Goal: Transaction & Acquisition: Purchase product/service

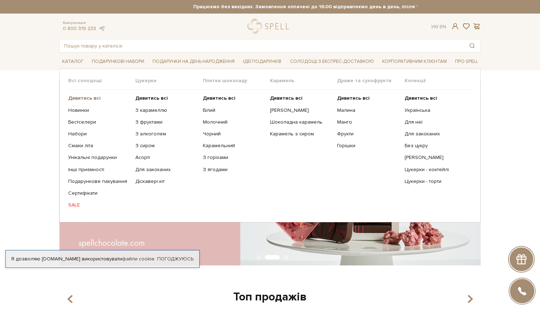
click at [84, 97] on b "Дивитись всі" at bounding box center [84, 98] width 32 height 6
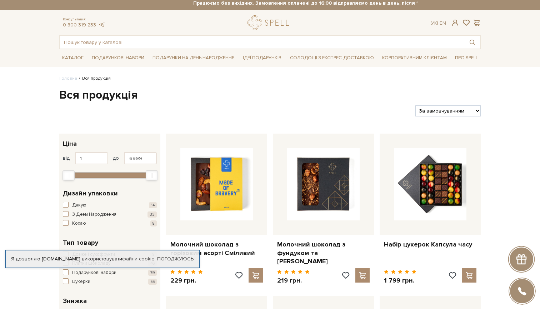
scroll to position [138, 0]
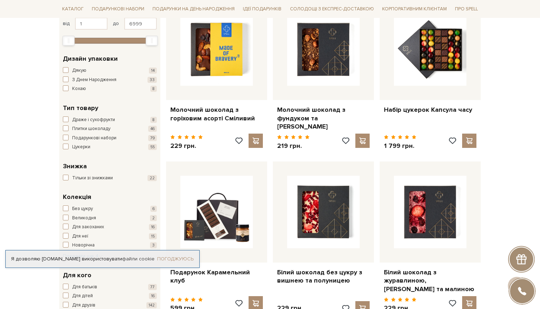
click at [180, 256] on link "Погоджуюсь" at bounding box center [175, 259] width 36 height 6
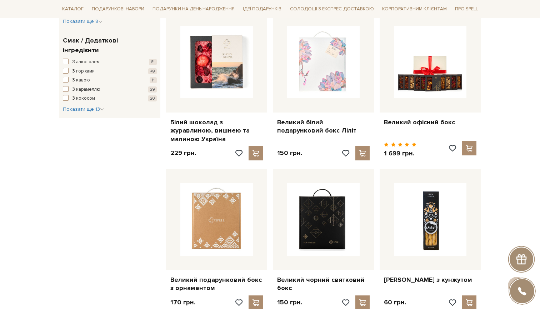
scroll to position [459, 0]
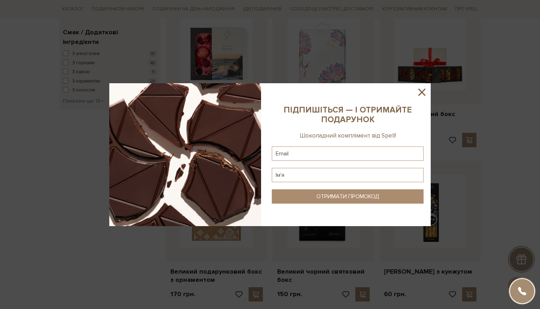
click at [425, 90] on icon at bounding box center [422, 92] width 12 height 12
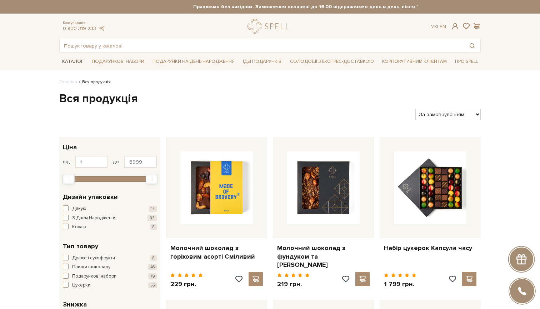
scroll to position [0, 0]
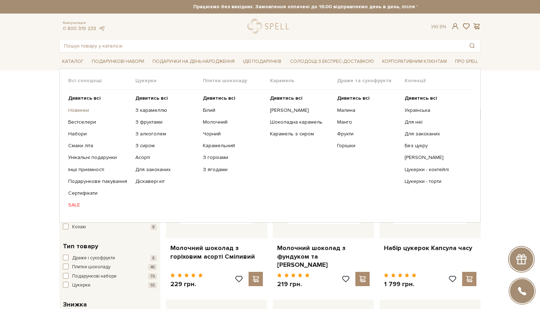
click at [82, 110] on link "Новинки" at bounding box center [99, 110] width 62 height 6
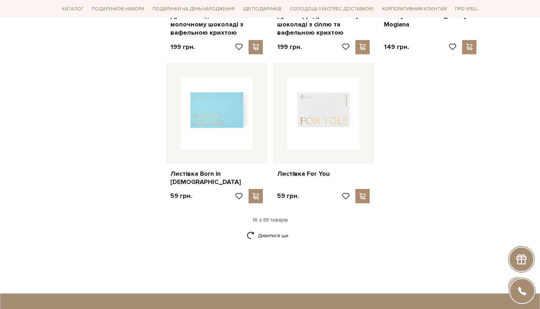
scroll to position [824, 0]
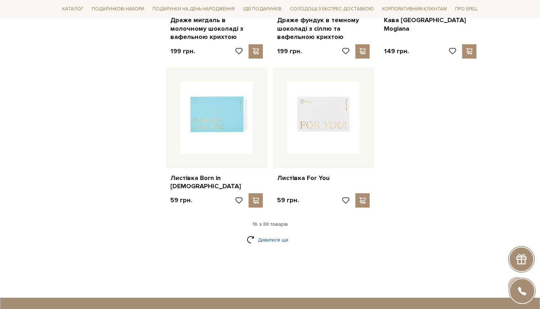
click at [277, 233] on link "Дивитися ще" at bounding box center [270, 239] width 46 height 12
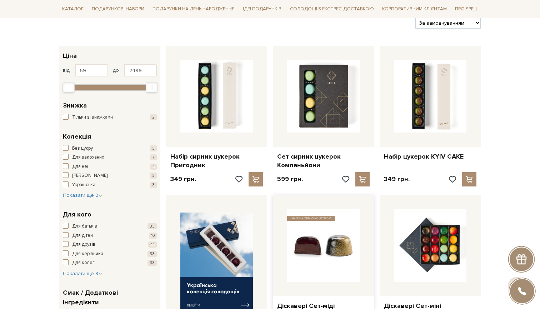
scroll to position [117, 0]
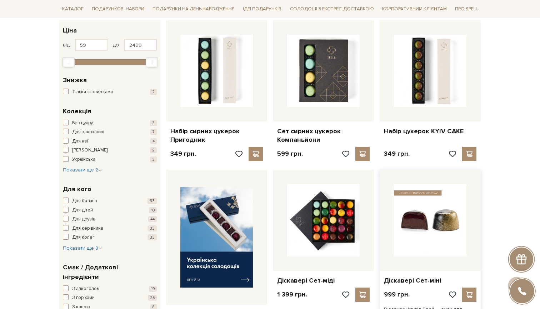
click at [456, 227] on img at bounding box center [430, 220] width 72 height 72
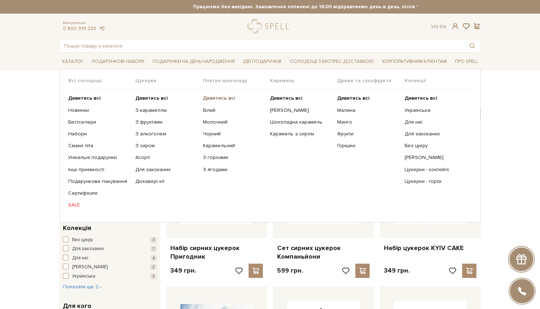
click at [229, 97] on b "Дивитись всі" at bounding box center [219, 98] width 32 height 6
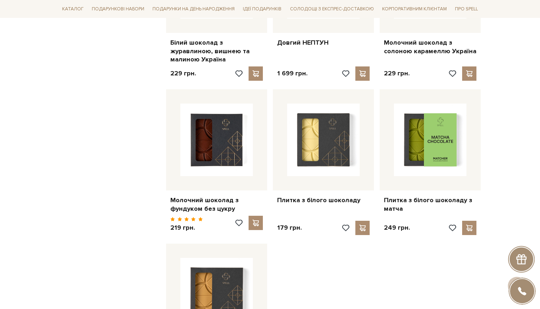
scroll to position [703, 0]
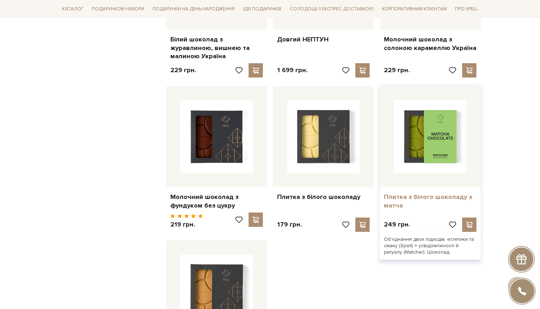
click at [454, 193] on link "Плитка з білого шоколаду з матча" at bounding box center [430, 201] width 92 height 17
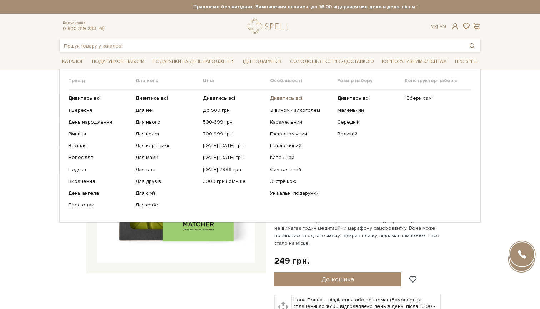
click at [286, 97] on b "Дивитись всі" at bounding box center [286, 98] width 32 height 6
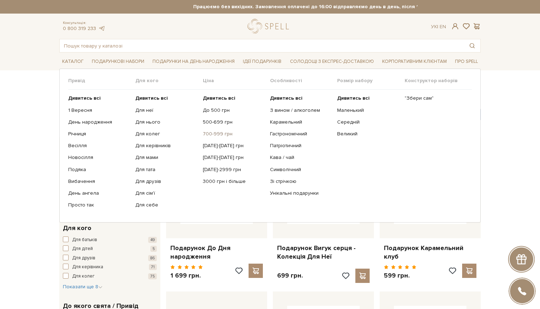
click at [225, 135] on link "700-999 грн" at bounding box center [234, 134] width 62 height 6
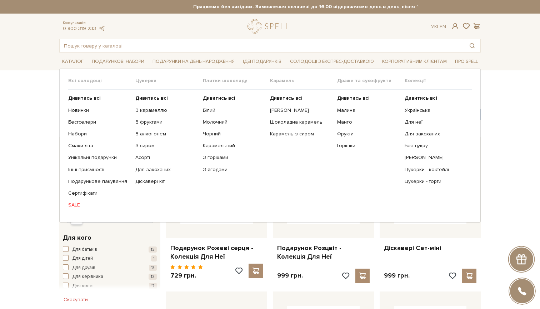
click at [147, 101] on ul "Дивитись всі З карамеллю З фруктами З алкоголем З сиром Асорті" at bounding box center [168, 152] width 67 height 124
click at [148, 97] on b "Дивитись всі" at bounding box center [151, 98] width 32 height 6
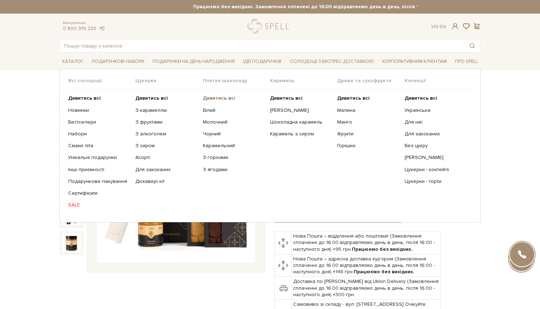
click at [220, 98] on b "Дивитись всі" at bounding box center [219, 98] width 32 height 6
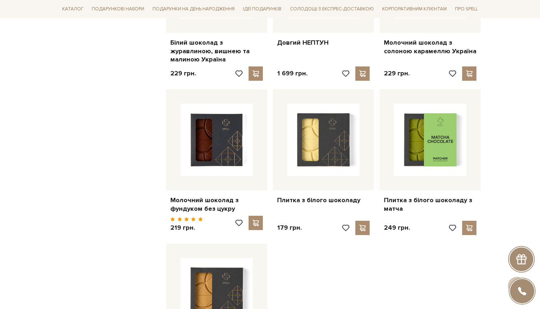
scroll to position [701, 0]
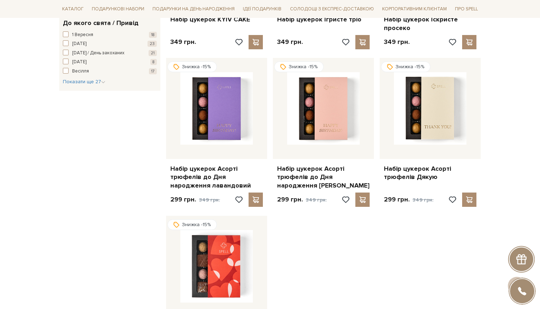
scroll to position [678, 0]
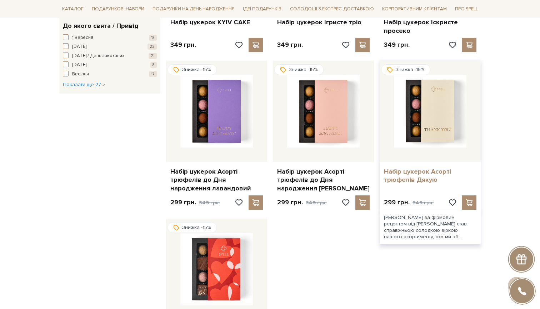
click at [432, 168] on link "Набір цукерок Асорті трюфелів Дякую" at bounding box center [430, 175] width 92 height 17
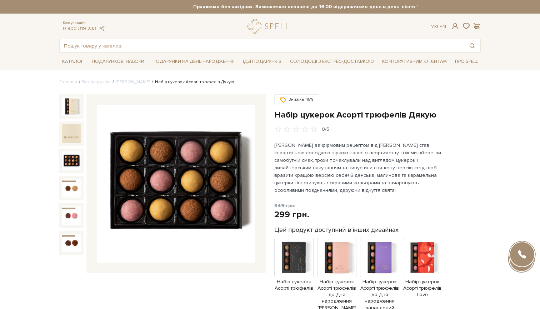
click at [74, 161] on img at bounding box center [71, 160] width 19 height 19
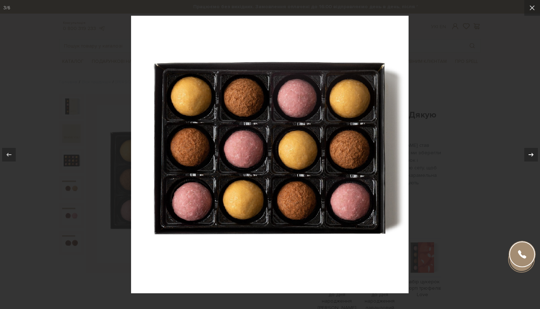
click at [531, 151] on icon at bounding box center [531, 154] width 9 height 9
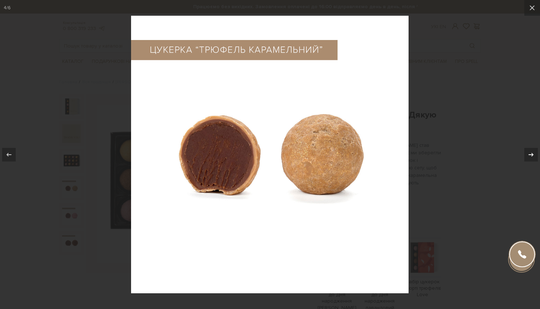
click at [531, 151] on icon at bounding box center [531, 154] width 9 height 9
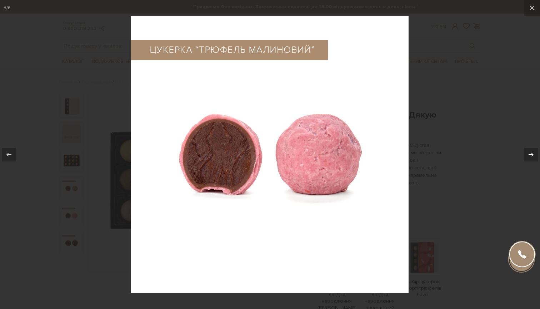
click at [531, 151] on icon at bounding box center [531, 154] width 9 height 9
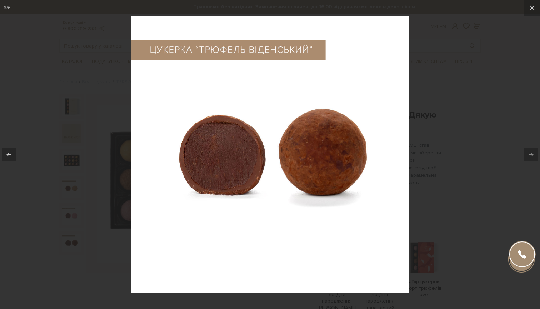
click at [531, 151] on icon at bounding box center [531, 154] width 9 height 9
click at [534, 8] on icon at bounding box center [532, 8] width 9 height 9
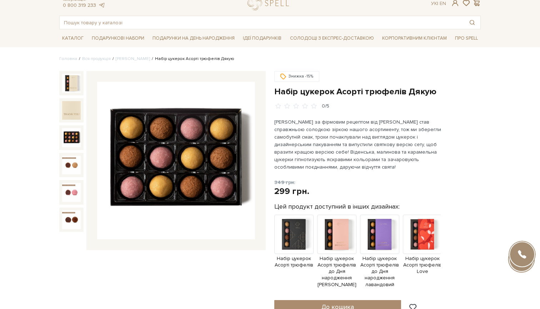
scroll to position [24, 0]
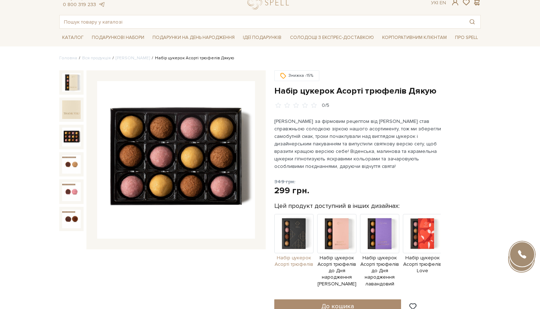
click at [301, 246] on img at bounding box center [293, 233] width 39 height 39
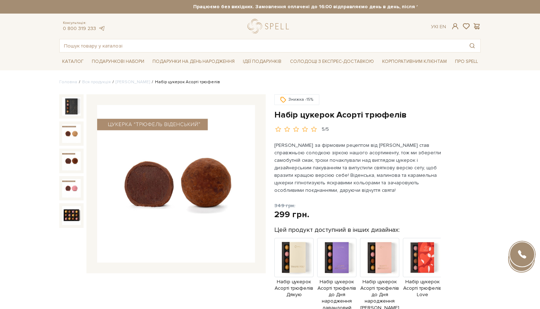
click at [70, 163] on img at bounding box center [71, 160] width 19 height 19
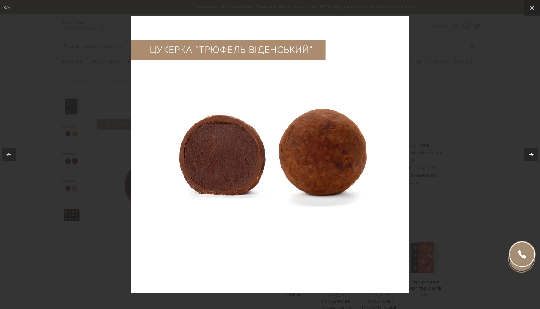
click at [529, 151] on icon at bounding box center [531, 154] width 9 height 9
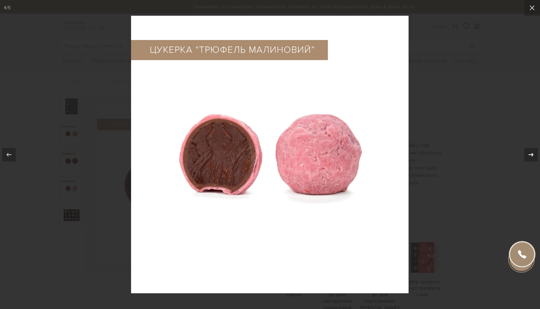
click at [529, 151] on icon at bounding box center [531, 154] width 9 height 9
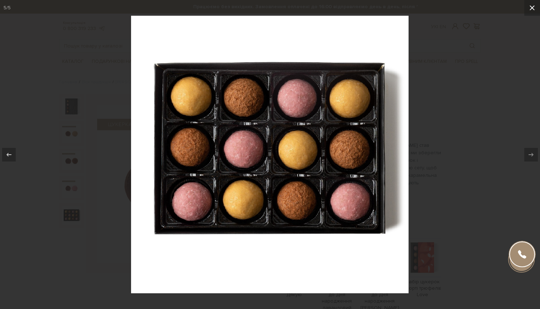
click at [532, 10] on icon at bounding box center [532, 8] width 9 height 9
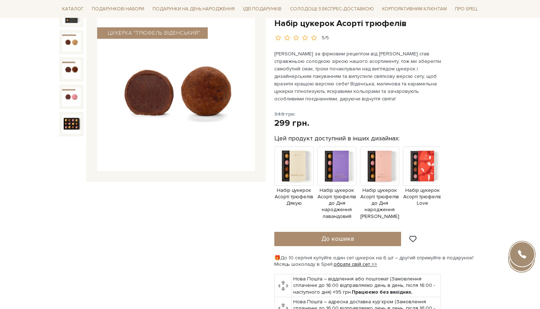
scroll to position [189, 0]
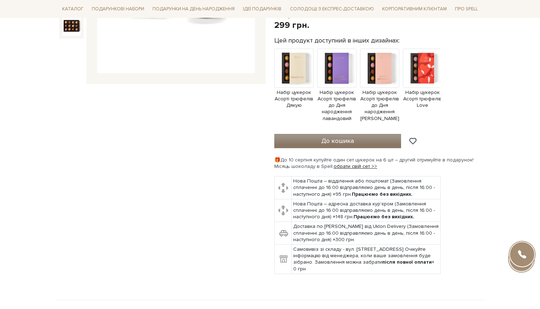
click at [313, 137] on button "До кошика" at bounding box center [337, 141] width 127 height 14
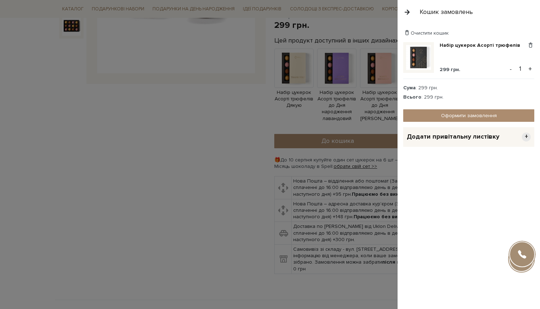
click at [404, 12] on button "button" at bounding box center [407, 12] width 8 height 12
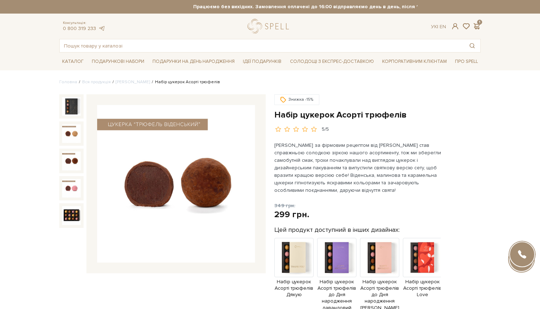
scroll to position [0, 0]
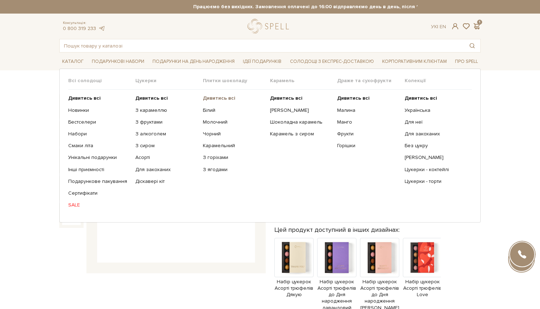
click at [224, 96] on b "Дивитись всі" at bounding box center [219, 98] width 32 height 6
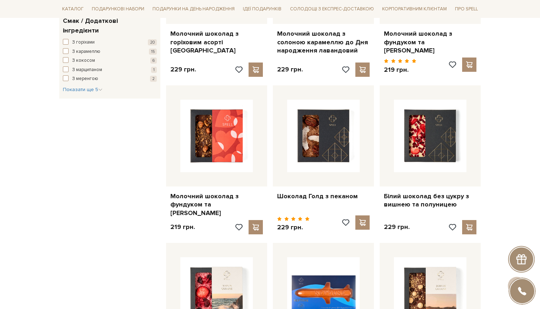
scroll to position [384, 0]
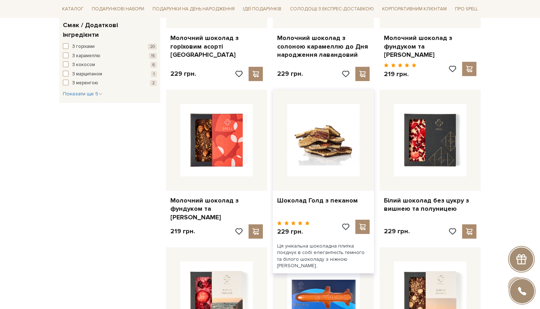
click at [328, 121] on img at bounding box center [323, 140] width 72 height 72
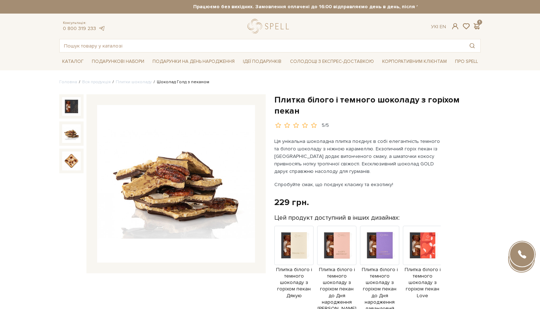
click at [68, 125] on img at bounding box center [71, 133] width 19 height 19
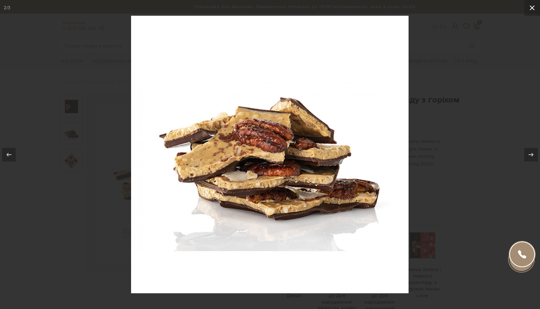
click at [530, 12] on button at bounding box center [532, 8] width 16 height 16
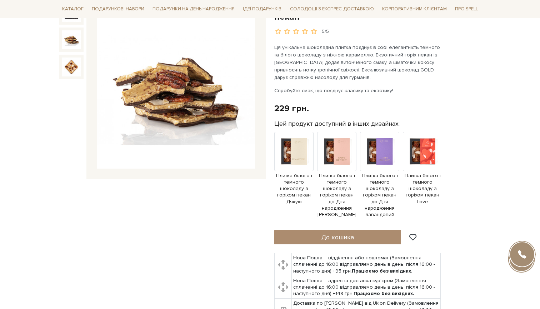
scroll to position [166, 0]
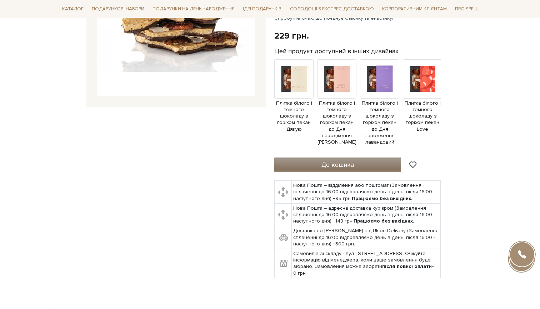
click at [321, 157] on button "До кошика" at bounding box center [337, 164] width 127 height 14
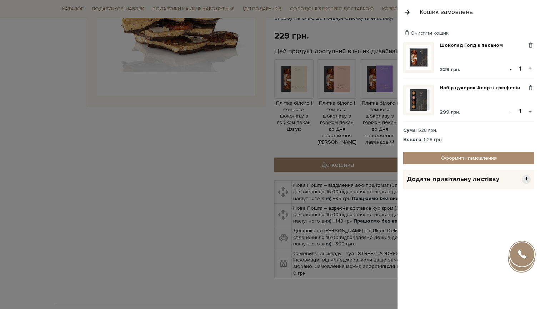
click at [332, 105] on div at bounding box center [270, 154] width 540 height 309
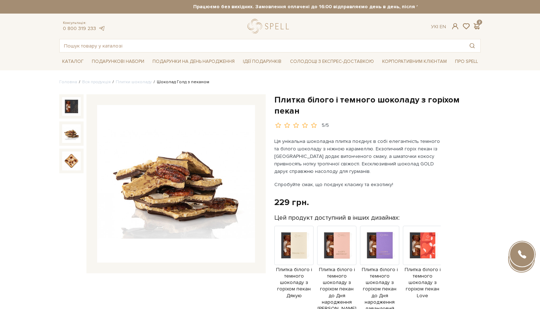
scroll to position [0, 0]
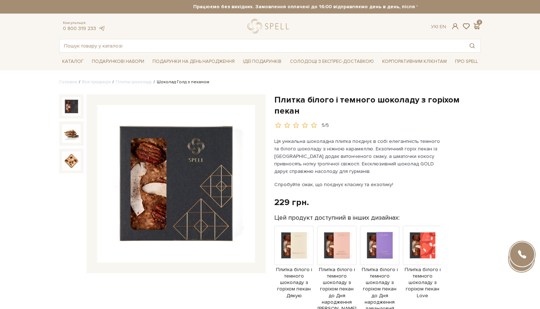
click at [74, 104] on img at bounding box center [71, 106] width 19 height 19
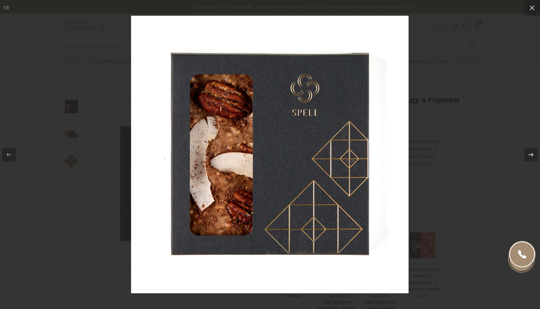
click at [57, 232] on div at bounding box center [270, 154] width 540 height 309
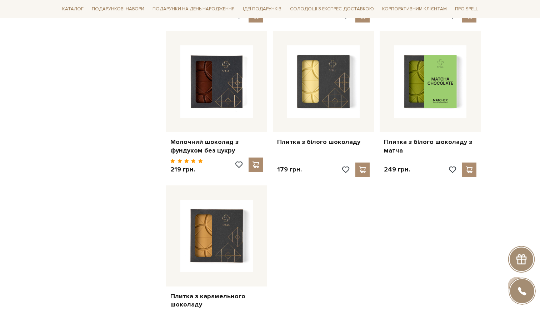
scroll to position [762, 0]
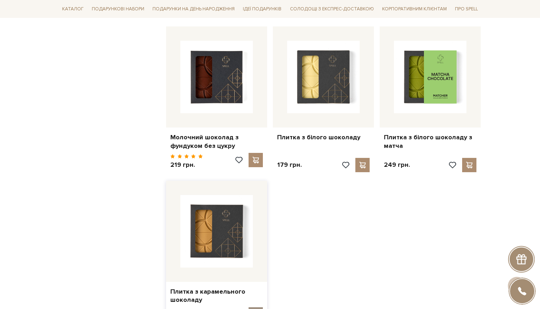
click at [254, 308] on span at bounding box center [255, 314] width 9 height 6
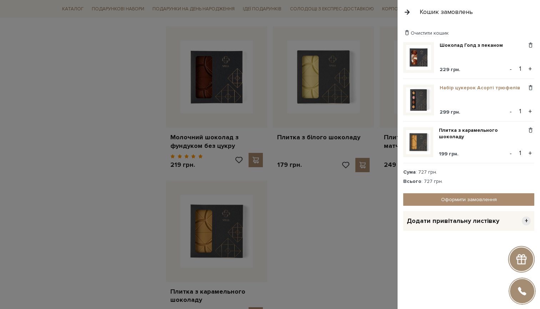
click at [485, 86] on link "Набір цукерок Асорті трюфелів" at bounding box center [482, 88] width 86 height 6
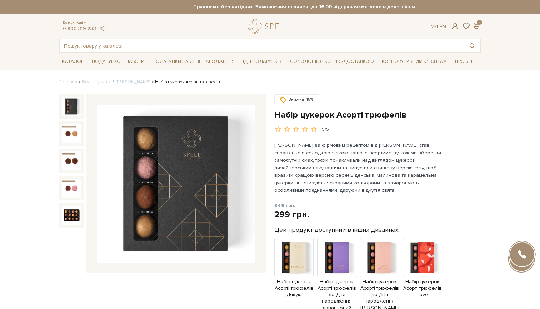
click at [481, 27] on div "Ук | En | 3" at bounding box center [456, 26] width 58 height 6
click at [475, 26] on span at bounding box center [476, 25] width 9 height 7
